Goal: Information Seeking & Learning: Learn about a topic

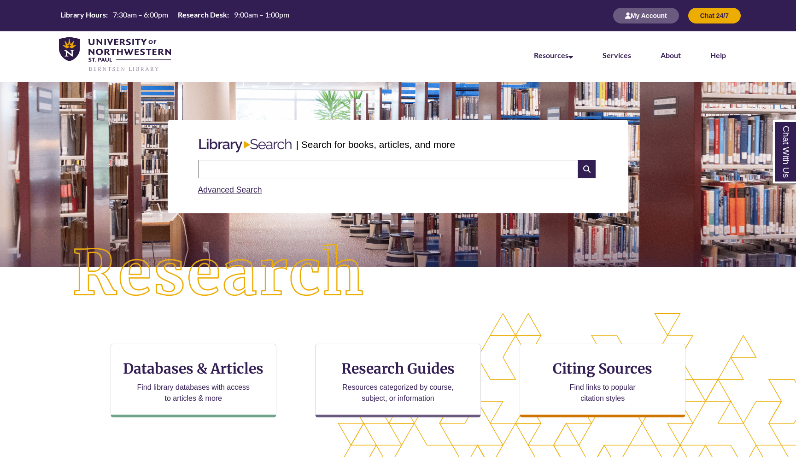
click at [267, 169] on input "text" at bounding box center [388, 169] width 380 height 18
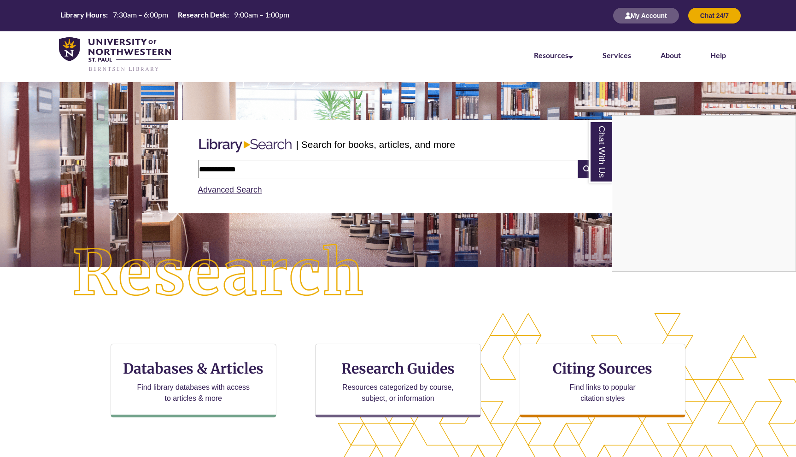
type input "**********"
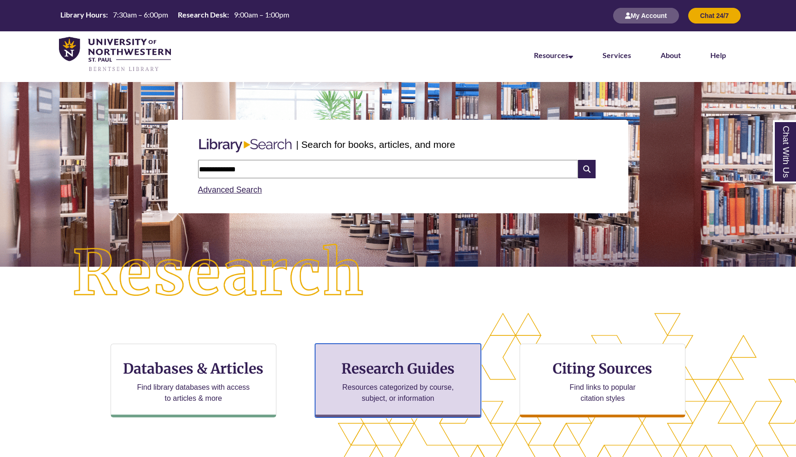
click at [426, 364] on h3 "Research Guides" at bounding box center [398, 369] width 150 height 18
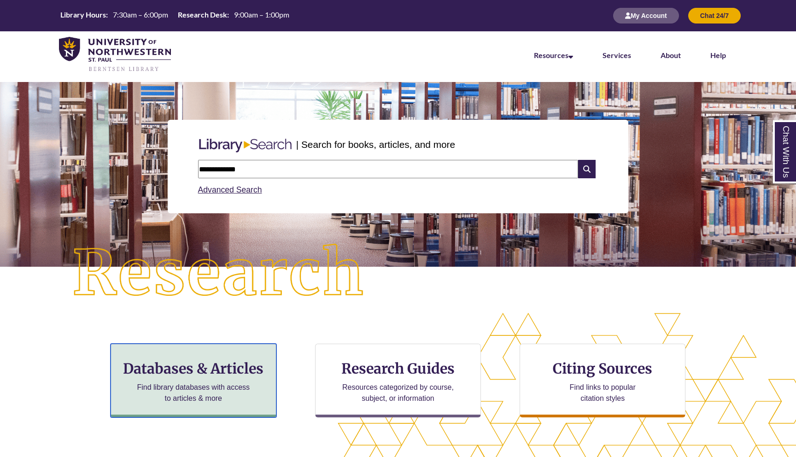
click at [193, 372] on h3 "Databases & Articles" at bounding box center [193, 369] width 150 height 18
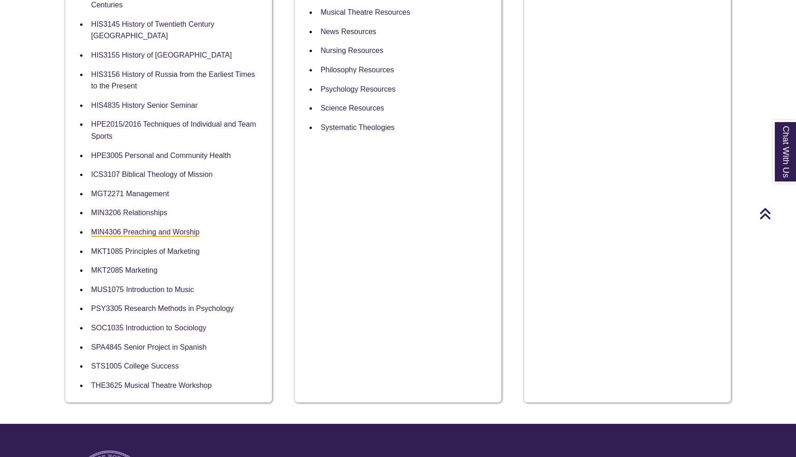
scroll to position [682, 0]
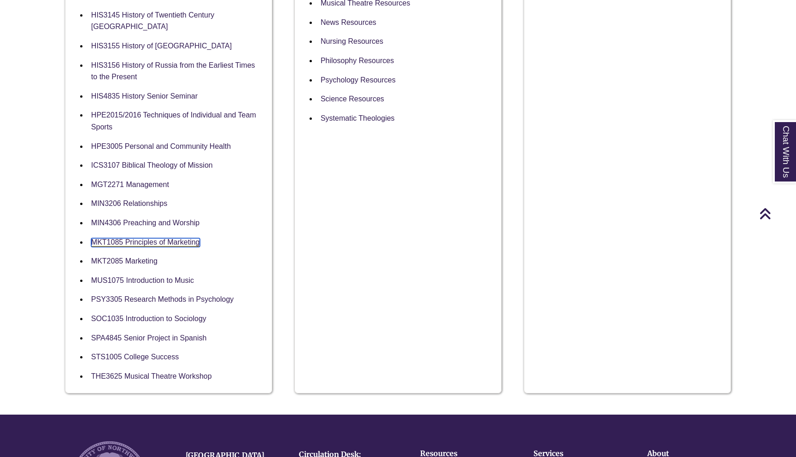
click at [159, 238] on link "MKT1085 Principles of Marketing" at bounding box center [145, 242] width 109 height 9
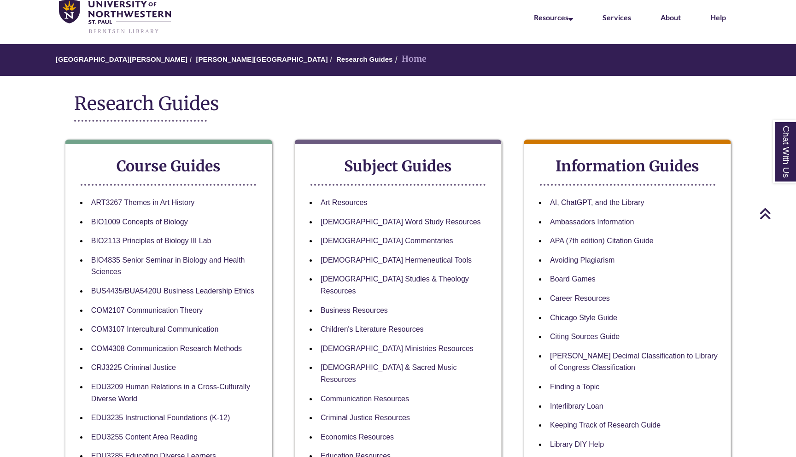
scroll to position [0, 0]
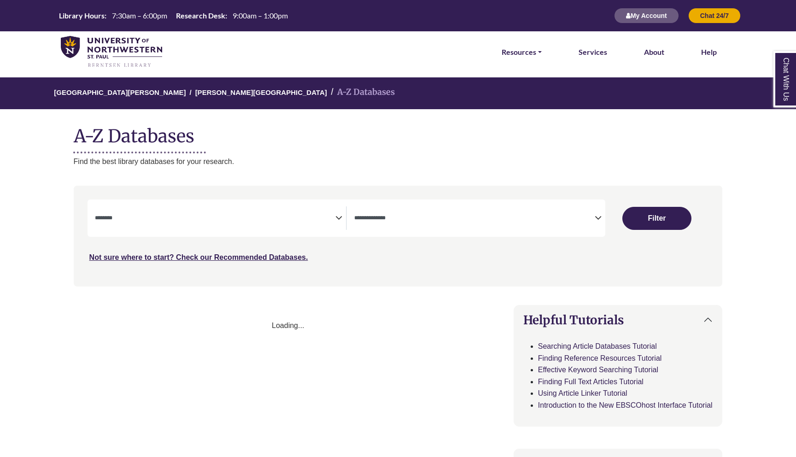
select select "Database Subject Filter"
select select "Database Types Filter"
select select "Database Subject Filter"
select select "Database Types Filter"
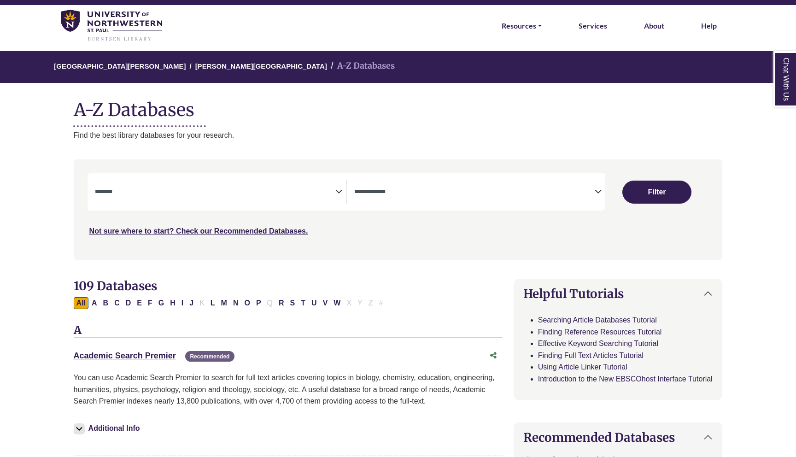
scroll to position [30, 0]
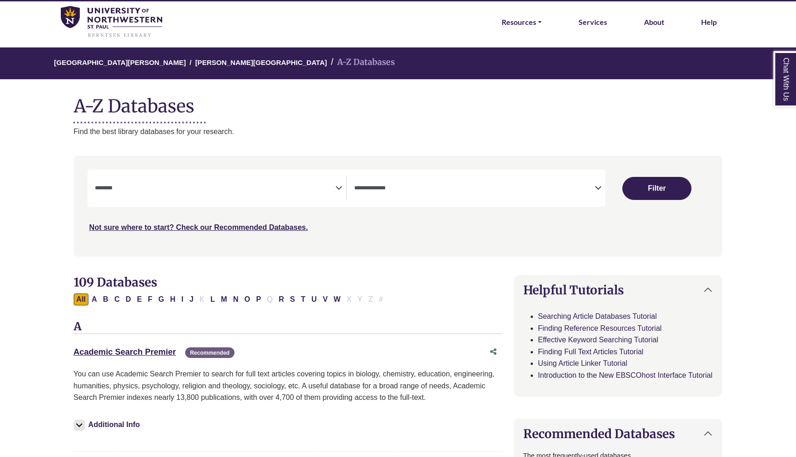
click at [333, 188] on textarea "Search" at bounding box center [215, 188] width 241 height 7
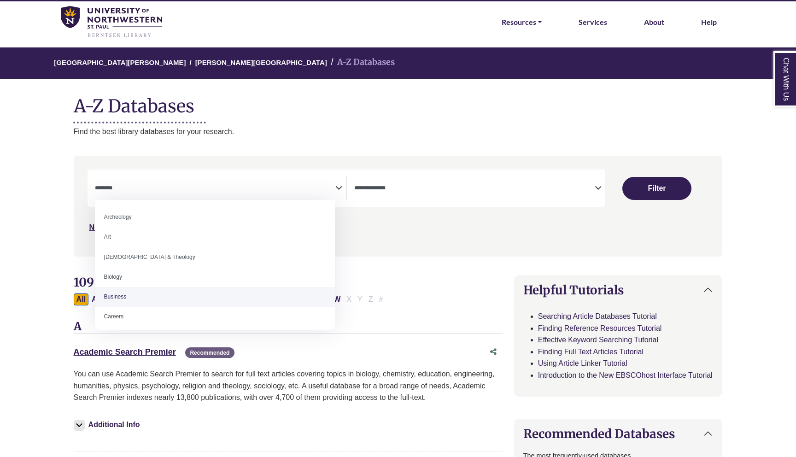
select select "*****"
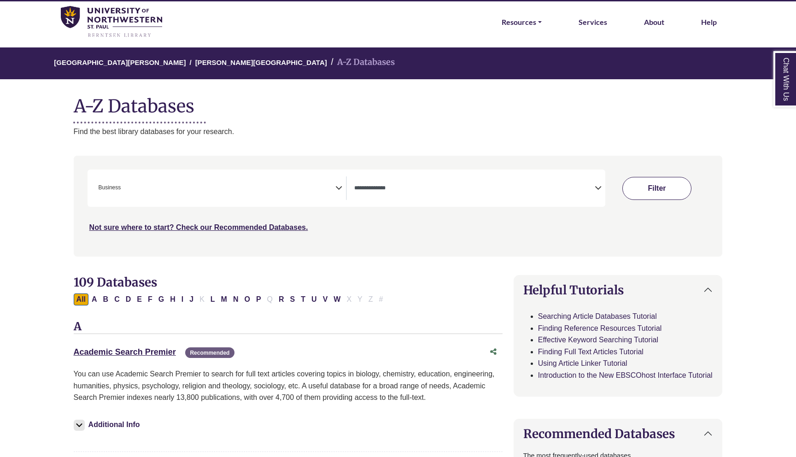
click at [655, 190] on button "Filter" at bounding box center [658, 188] width 70 height 23
select select "Database Types Filter"
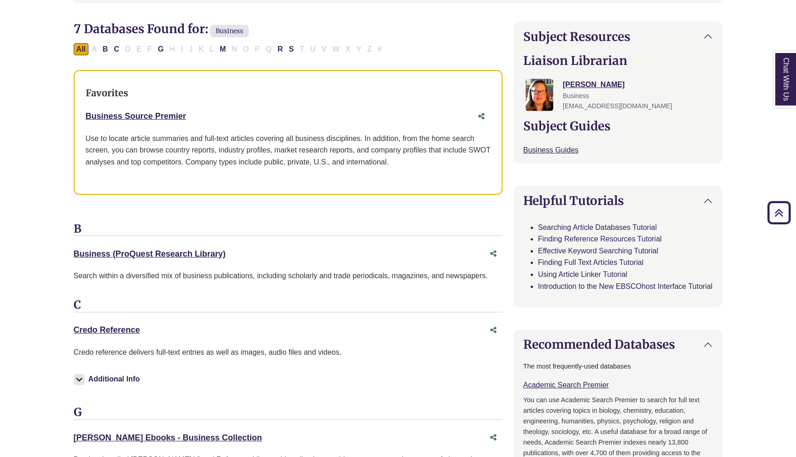
scroll to position [278, 0]
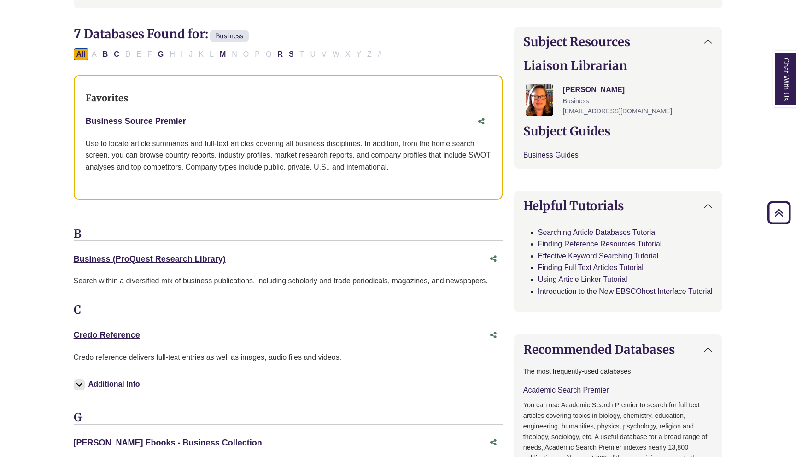
click at [157, 119] on link "Business Source Premier This link opens in a new window" at bounding box center [136, 121] width 100 height 9
click at [190, 126] on div "Business Source Premier This link opens in a new window" at bounding box center [279, 121] width 387 height 13
click at [171, 121] on link "Business Source Premier This link opens in a new window" at bounding box center [136, 121] width 100 height 9
